Goal: Information Seeking & Learning: Understand process/instructions

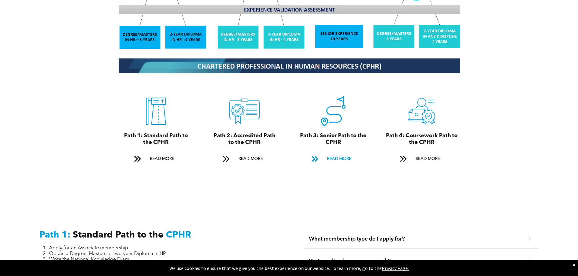
scroll to position [658, 0]
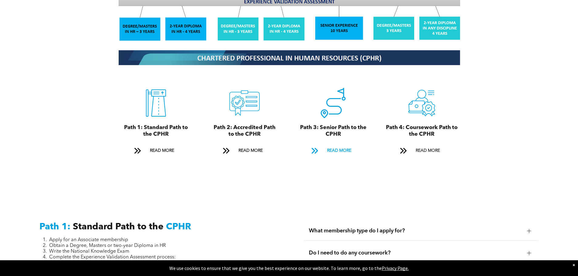
click at [346, 145] on span "READ MORE" at bounding box center [339, 150] width 29 height 11
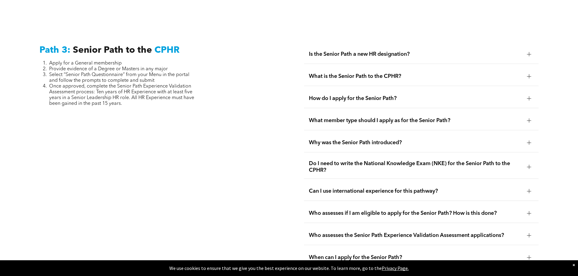
scroll to position [1523, 0]
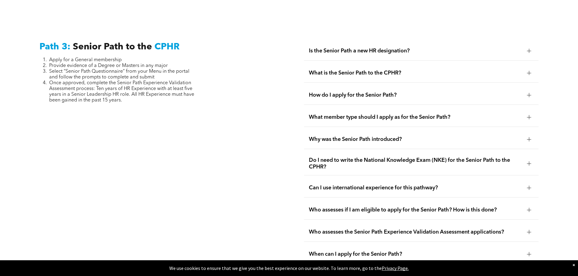
click at [527, 49] on div at bounding box center [529, 51] width 4 height 4
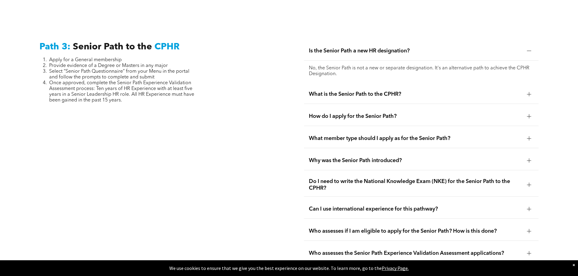
click at [528, 49] on div at bounding box center [529, 51] width 4 height 4
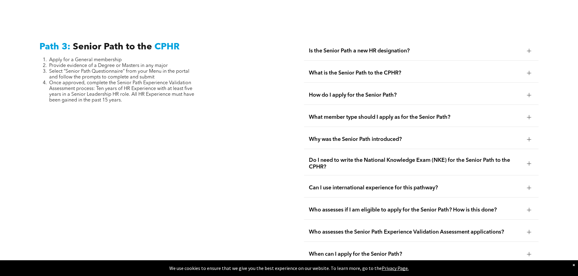
click at [528, 69] on div at bounding box center [528, 73] width 9 height 9
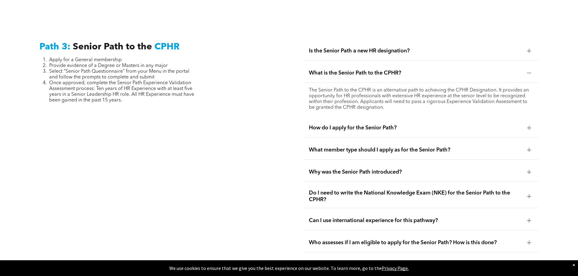
click at [528, 69] on div at bounding box center [528, 73] width 9 height 9
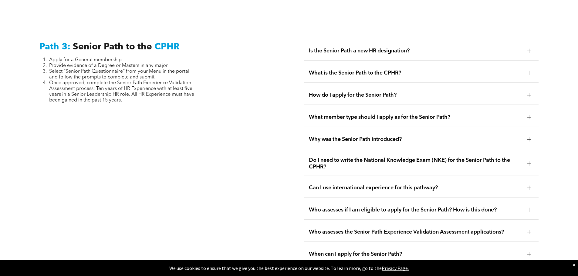
click at [531, 91] on div at bounding box center [528, 95] width 9 height 9
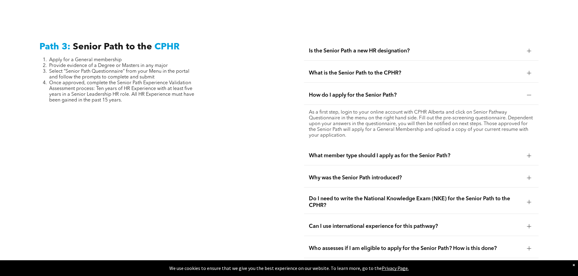
click at [531, 93] on div at bounding box center [529, 95] width 4 height 4
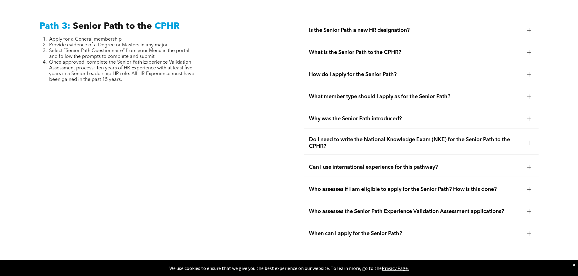
scroll to position [1553, 0]
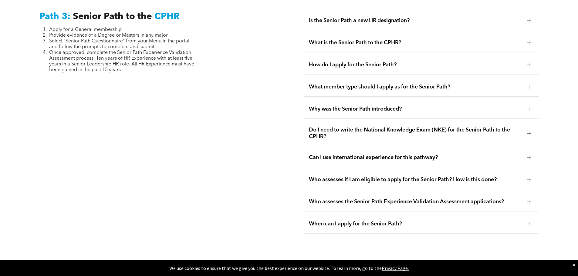
click at [529, 107] on div at bounding box center [529, 109] width 4 height 4
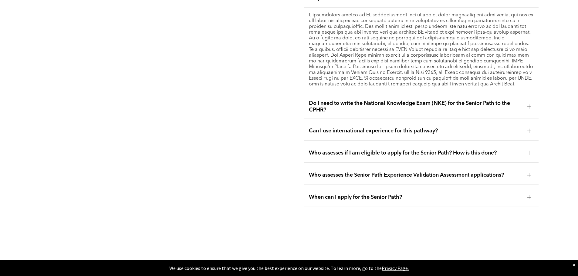
scroll to position [1675, 0]
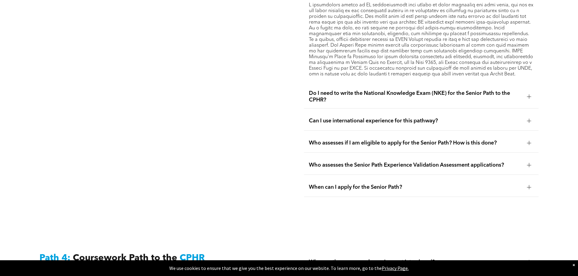
click at [528, 95] on div at bounding box center [528, 97] width 0 height 4
